Goal: Information Seeking & Learning: Learn about a topic

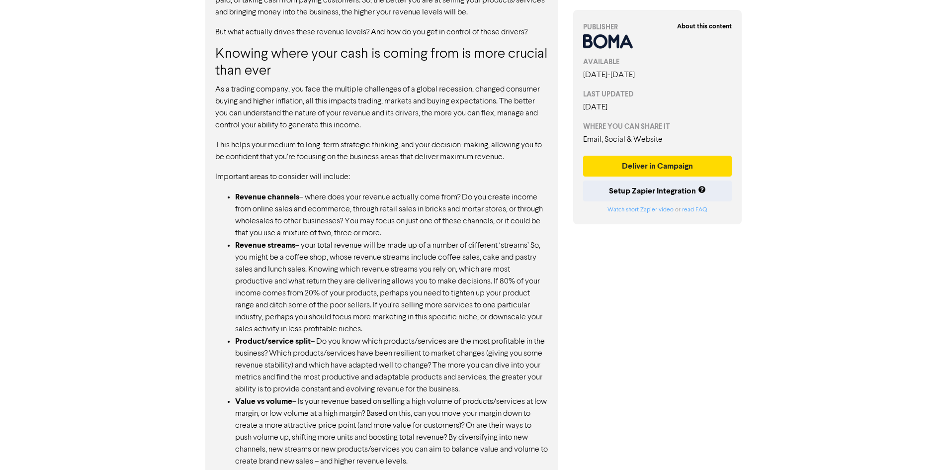
scroll to position [696, 0]
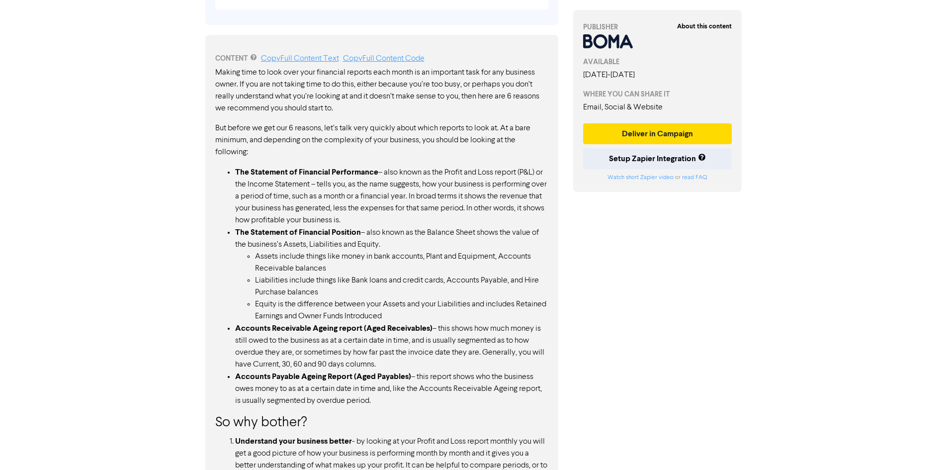
scroll to position [547, 0]
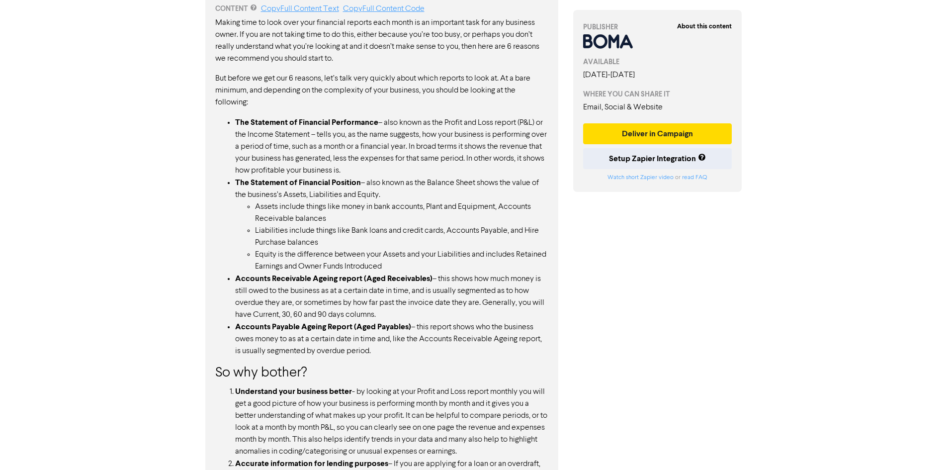
click at [317, 248] on li "Liabilities include things like Bank loans and credit cards, Accounts Payable, …" at bounding box center [401, 237] width 293 height 24
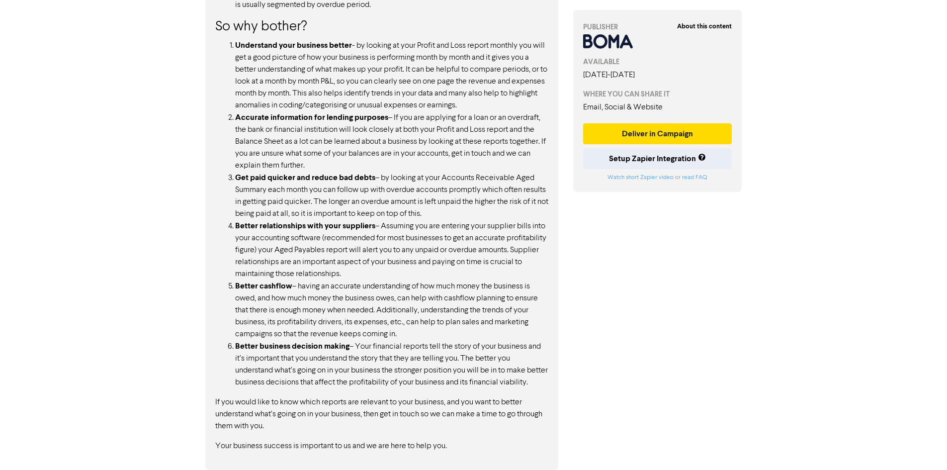
scroll to position [905, 0]
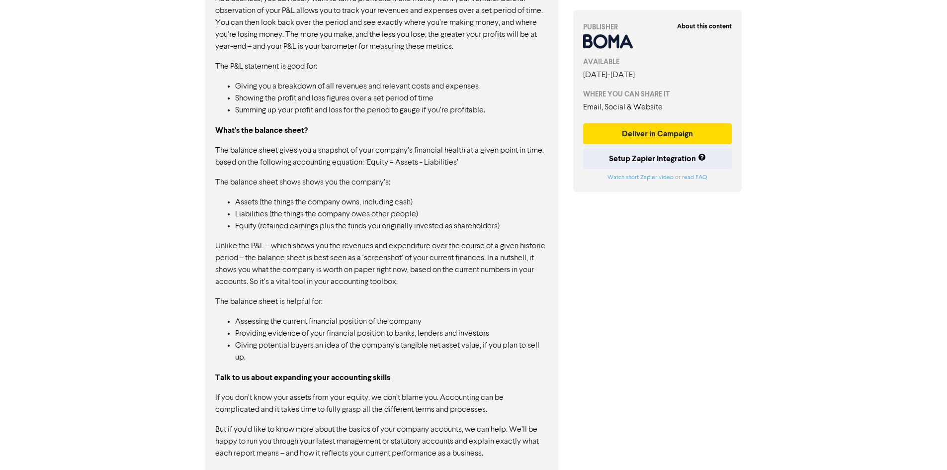
scroll to position [773, 0]
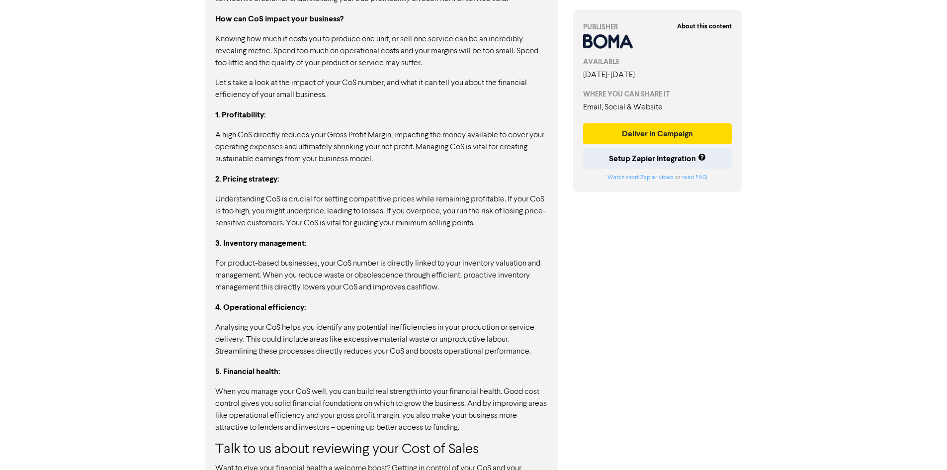
scroll to position [795, 0]
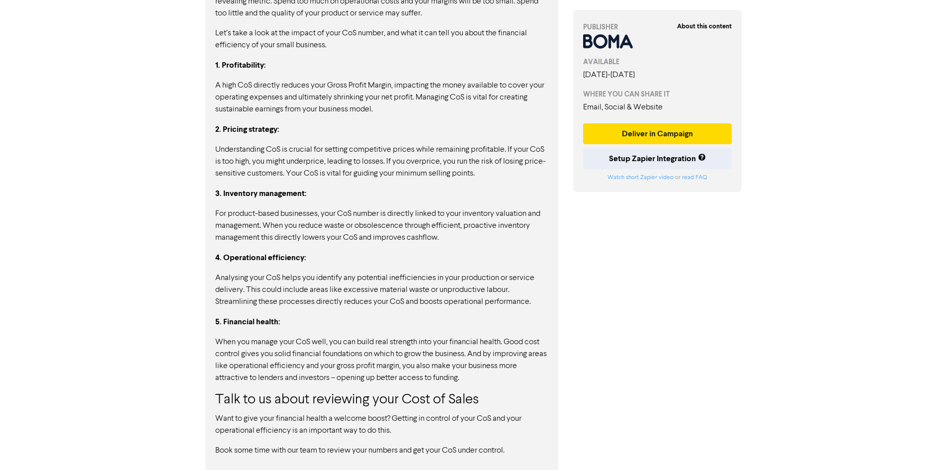
click at [449, 401] on h3 "Talk to us about reviewing your Cost of Sales" at bounding box center [381, 400] width 333 height 17
click at [411, 451] on p "Book some time with our team to review your numbers and get your CoS under cont…" at bounding box center [381, 450] width 333 height 12
click at [515, 454] on p "Book some time with our team to review your numbers and get your CoS under cont…" at bounding box center [381, 450] width 333 height 12
click at [300, 421] on p "Want to give your financial health a welcome boost? Getting in control of your …" at bounding box center [381, 425] width 333 height 24
click at [492, 445] on p "Book some time with our team to review your numbers and get your CoS under cont…" at bounding box center [381, 450] width 333 height 12
